Goal: Task Accomplishment & Management: Manage account settings

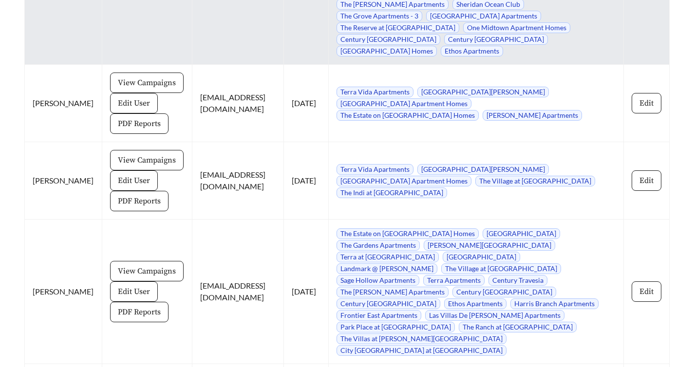
scroll to position [5355, 0]
click at [434, 22] on span "[GEOGRAPHIC_DATA] Apartments" at bounding box center [483, 16] width 115 height 11
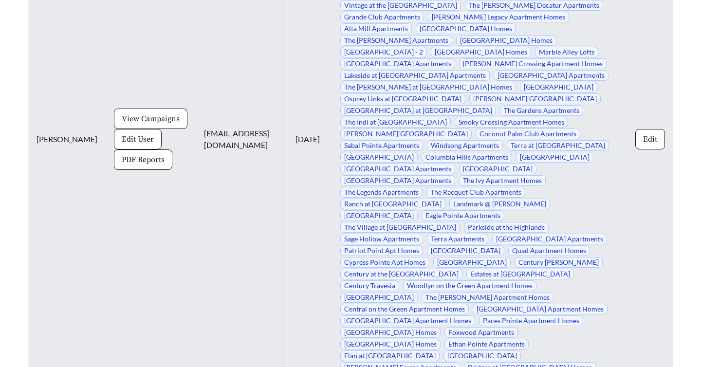
scroll to position [4760, 0]
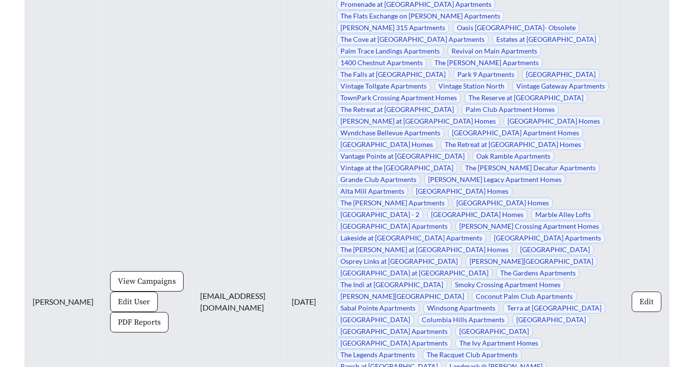
click at [640, 308] on span "Edit" at bounding box center [646, 302] width 14 height 12
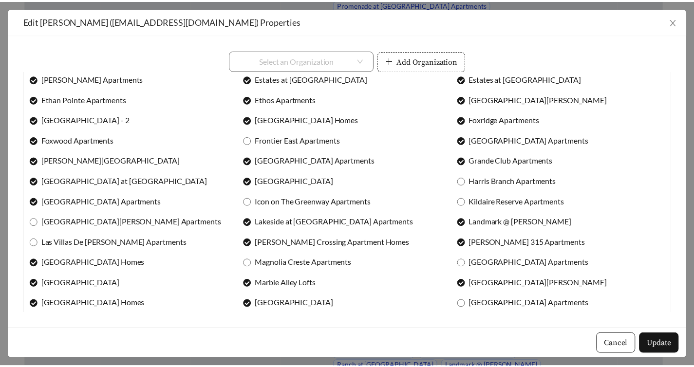
scroll to position [480, 0]
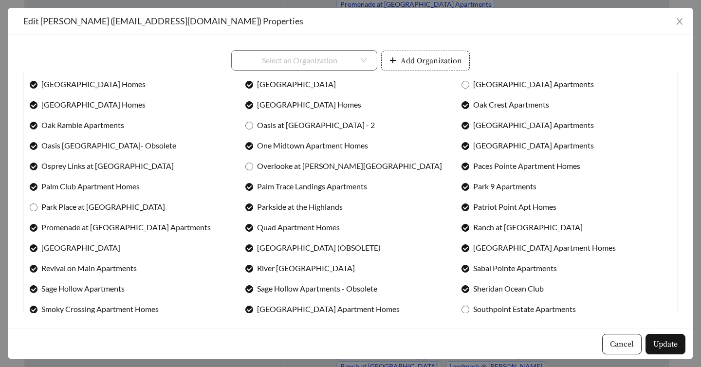
click at [617, 345] on span "Cancel" at bounding box center [622, 344] width 24 height 12
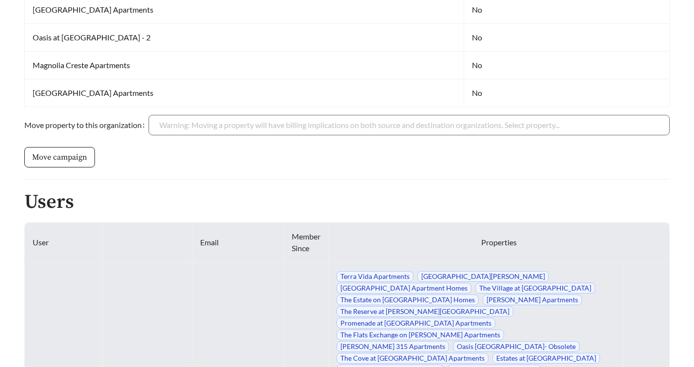
scroll to position [4416, 0]
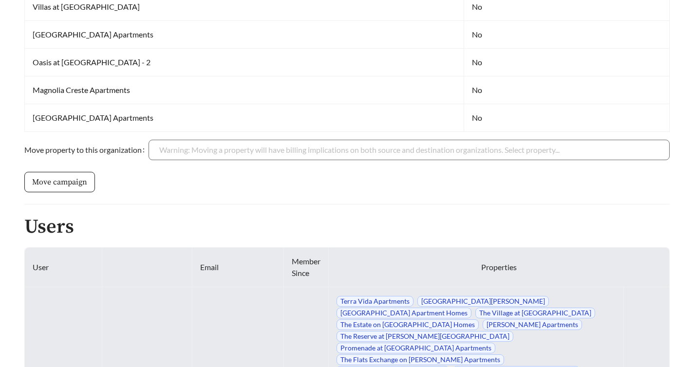
click at [413, 301] on span "Terra Vida Apartments" at bounding box center [374, 301] width 77 height 11
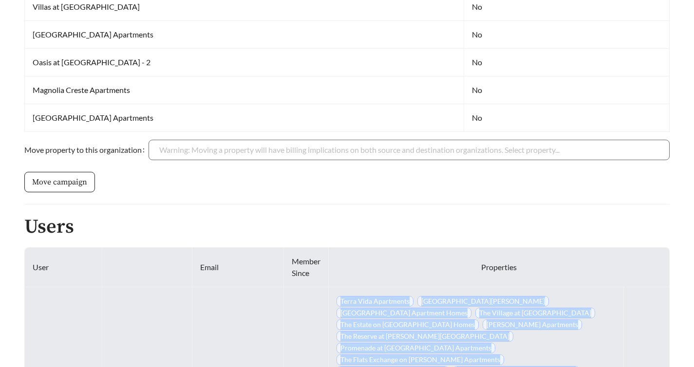
click at [413, 301] on span "Terra Vida Apartments" at bounding box center [374, 301] width 77 height 11
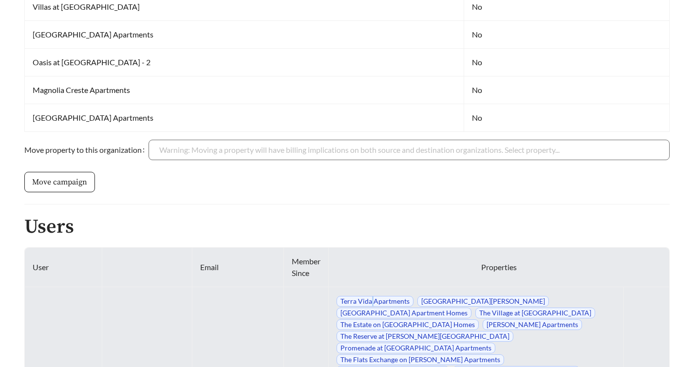
click at [413, 301] on span "Terra Vida Apartments" at bounding box center [374, 301] width 77 height 11
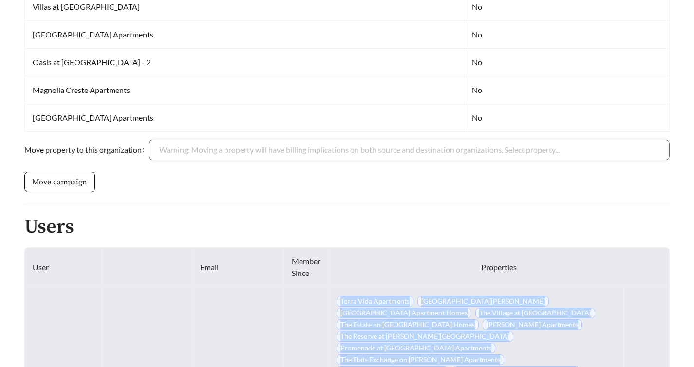
click at [413, 301] on span "Terra Vida Apartments" at bounding box center [374, 301] width 77 height 11
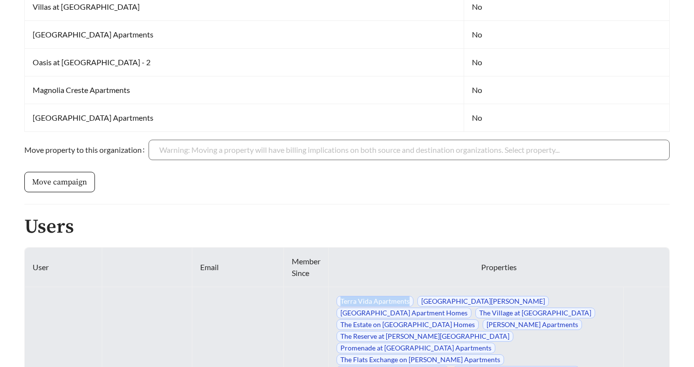
drag, startPoint x: 451, startPoint y: 301, endPoint x: 355, endPoint y: 298, distance: 95.9
copy tr "[DATE] Terra Vida Apartments"
